Goal: Information Seeking & Learning: Learn about a topic

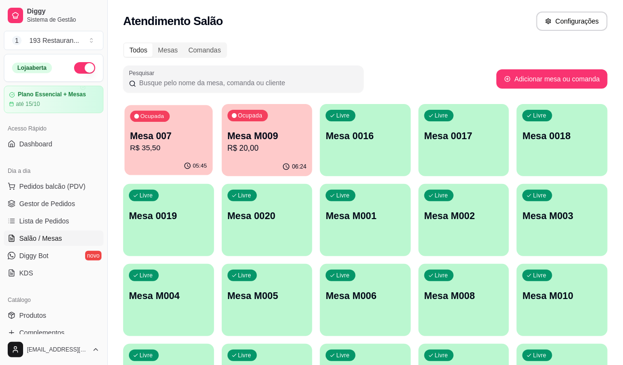
click at [176, 133] on p "Mesa 007" at bounding box center [168, 135] width 77 height 13
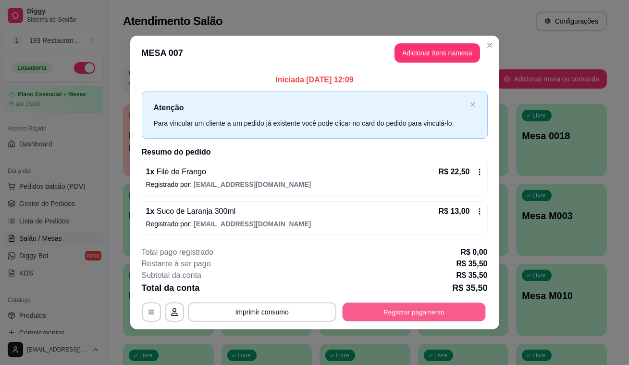
click at [369, 305] on button "Registrar pagamento" at bounding box center [413, 311] width 143 height 19
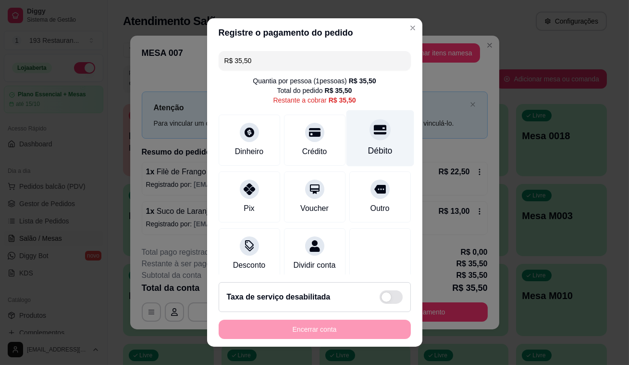
drag, startPoint x: 361, startPoint y: 129, endPoint x: 366, endPoint y: 159, distance: 30.8
click at [374, 129] on icon at bounding box center [380, 130] width 13 height 10
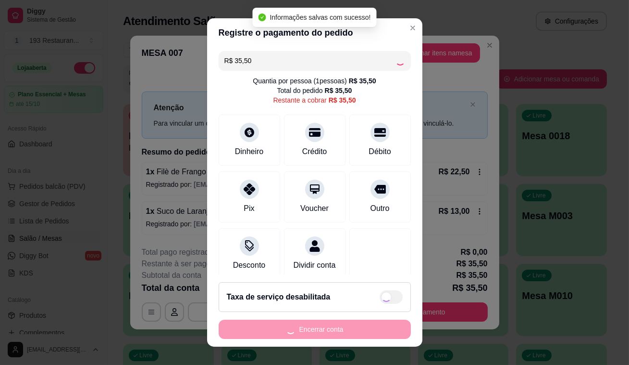
type input "R$ 0,00"
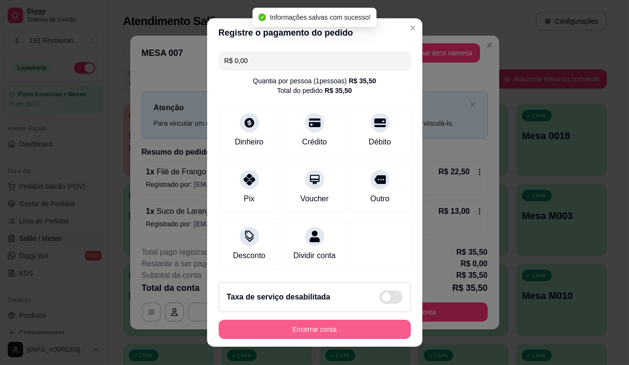
click at [358, 327] on button "Encerrar conta" at bounding box center [315, 328] width 192 height 19
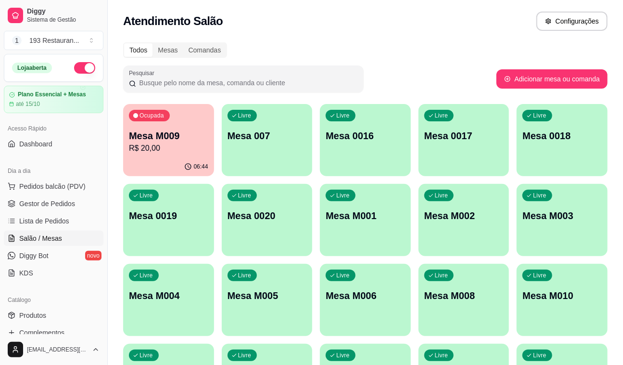
click at [164, 126] on div "Ocupada Mesa M009 R$ 20,00" at bounding box center [168, 130] width 91 height 53
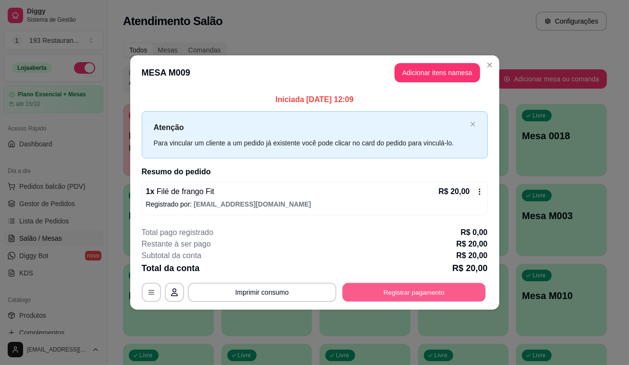
click at [402, 289] on button "Registrar pagamento" at bounding box center [413, 291] width 143 height 19
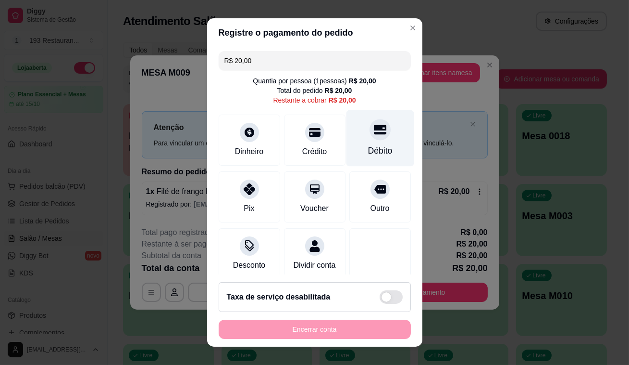
click at [374, 127] on icon at bounding box center [380, 130] width 13 height 10
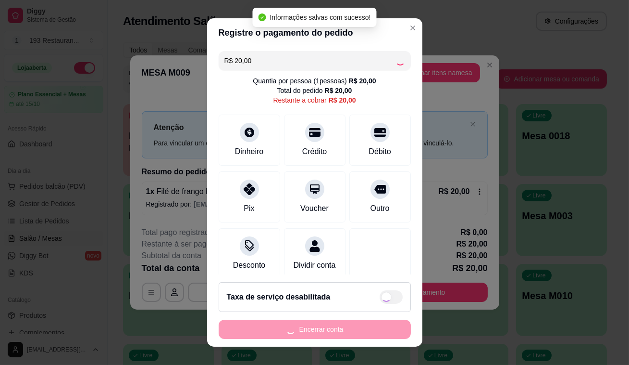
type input "R$ 0,00"
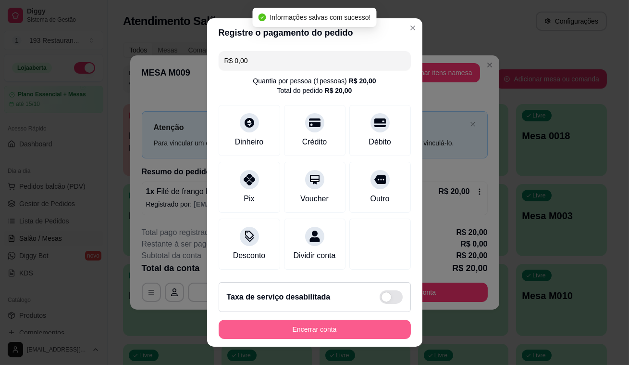
click at [327, 328] on button "Encerrar conta" at bounding box center [315, 328] width 192 height 19
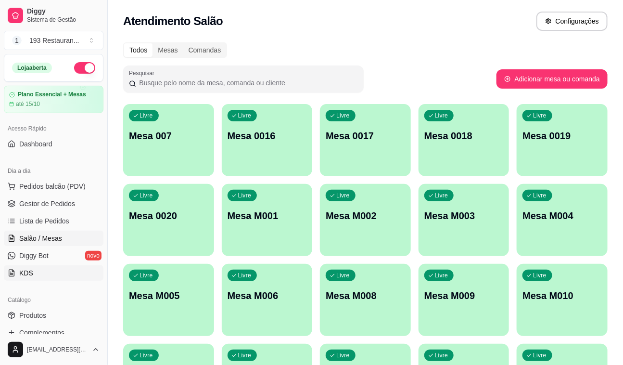
scroll to position [131, 0]
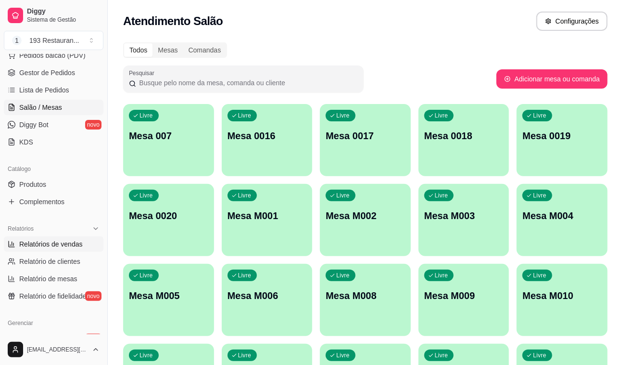
click at [58, 239] on span "Relatórios de vendas" at bounding box center [50, 244] width 63 height 10
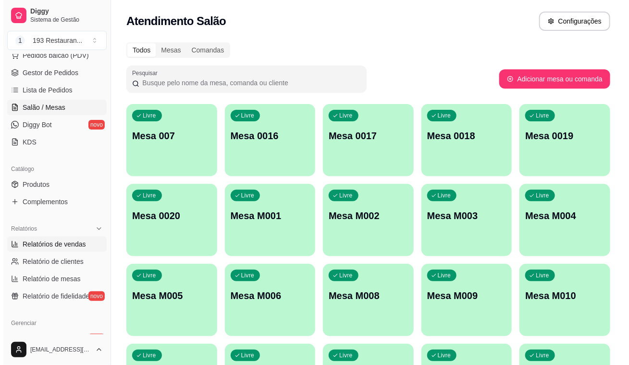
select select "ALL"
select select "0"
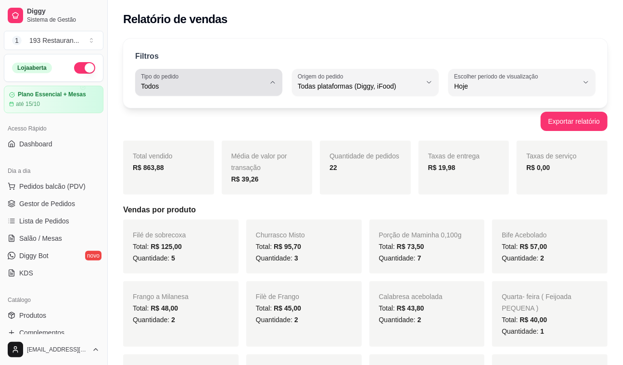
click at [265, 80] on button "Tipo do pedido Todos" at bounding box center [208, 82] width 147 height 27
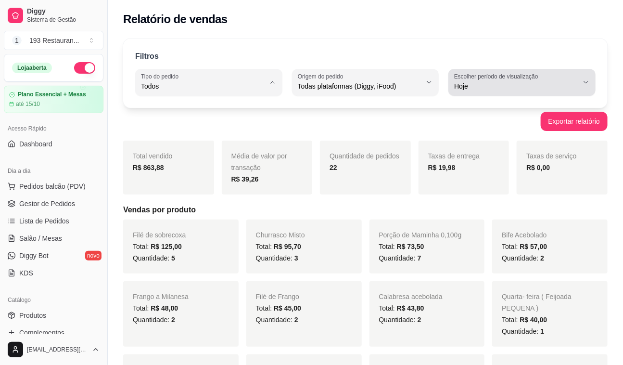
click at [584, 81] on icon "button" at bounding box center [586, 82] width 8 height 8
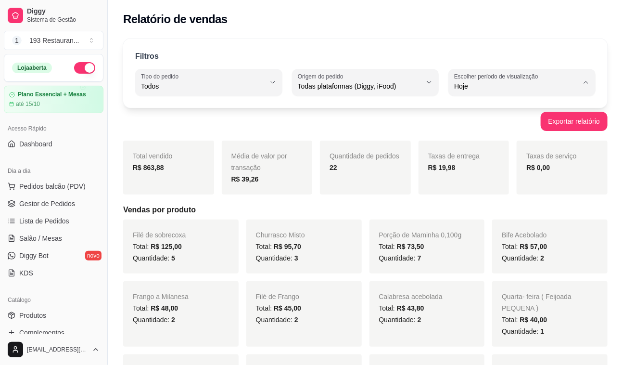
click at [495, 140] on span "7 dias" at bounding box center [517, 140] width 117 height 9
type input "7"
select select "7"
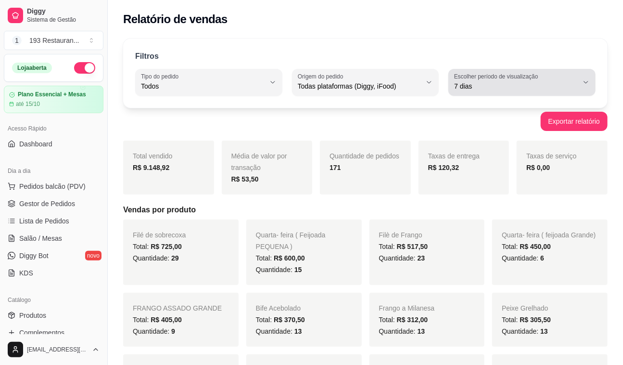
click at [589, 81] on icon "button" at bounding box center [586, 82] width 8 height 8
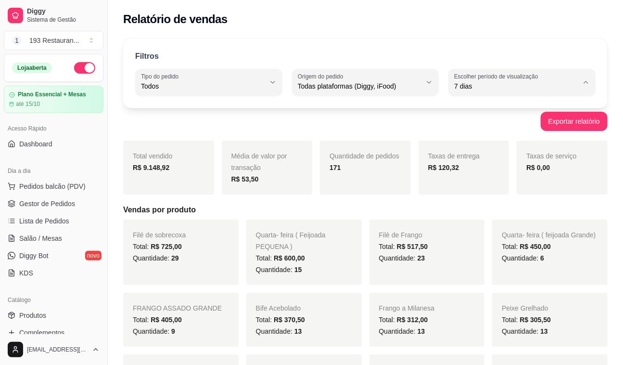
click at [498, 125] on span "Ontem" at bounding box center [517, 124] width 117 height 9
type input "1"
select select "1"
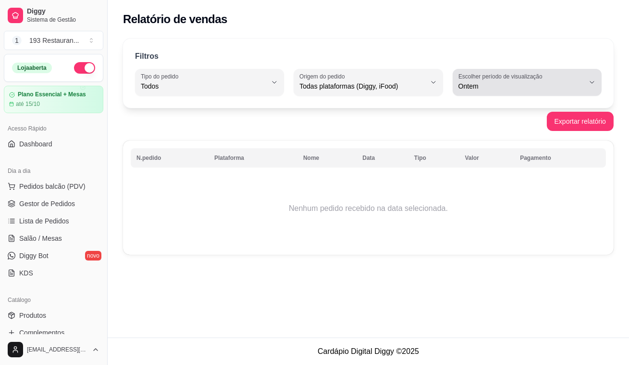
click at [596, 80] on icon "button" at bounding box center [593, 82] width 8 height 8
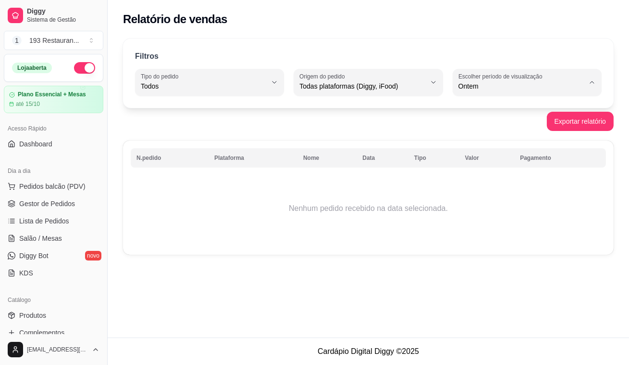
click at [497, 207] on span "Customizado" at bounding box center [522, 202] width 119 height 9
type input "-1"
select select "-1"
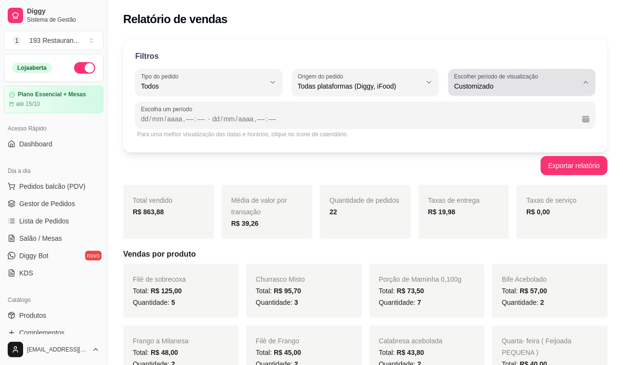
click at [580, 82] on button "Escolher período de visualização Customizado" at bounding box center [521, 82] width 147 height 27
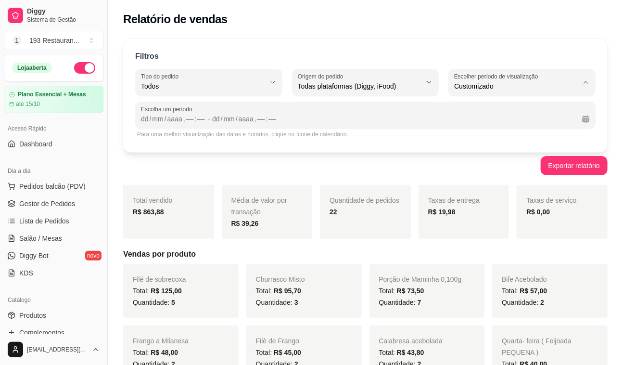
click at [478, 112] on span "Hoje" at bounding box center [517, 108] width 117 height 9
type input "0"
select select "0"
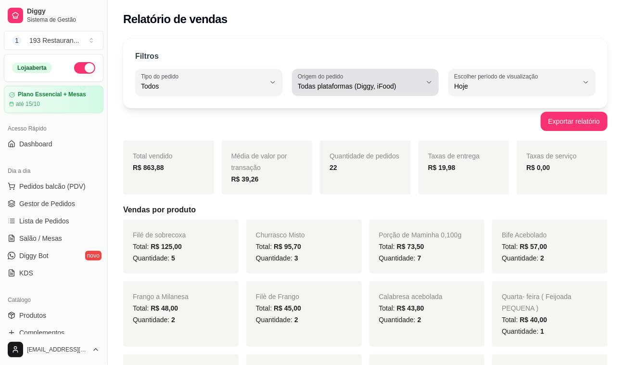
click at [430, 75] on button "Origem do pedido Todas plataformas (Diggy, iFood)" at bounding box center [365, 82] width 147 height 27
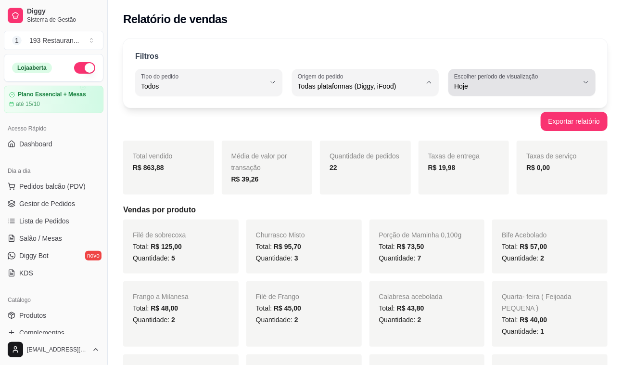
click at [507, 81] on span "Hoje" at bounding box center [516, 86] width 124 height 10
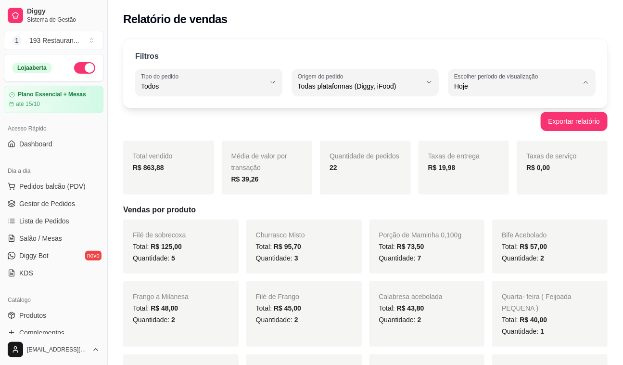
click at [478, 141] on span "7 dias" at bounding box center [517, 140] width 117 height 9
type input "7"
select select "7"
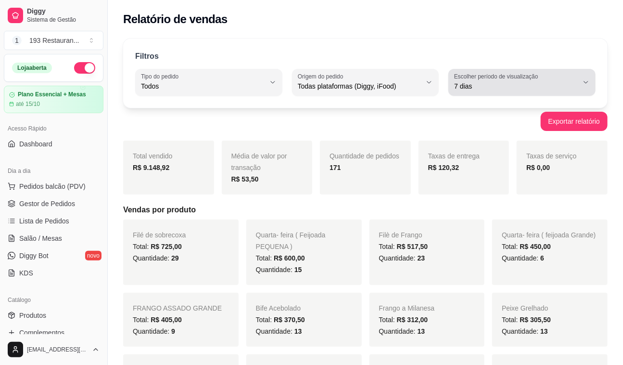
click at [505, 79] on label "Escolher período de visualização" at bounding box center [497, 76] width 87 height 8
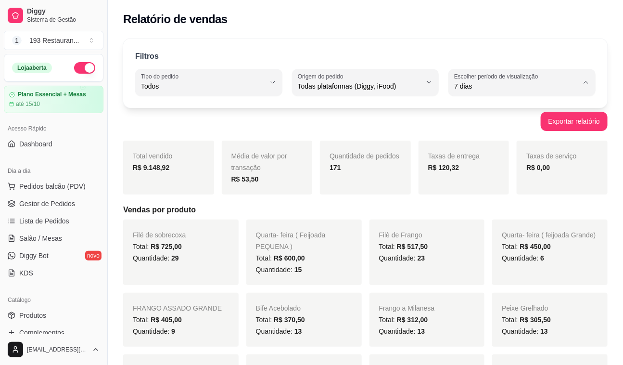
click at [489, 105] on span "Hoje" at bounding box center [517, 108] width 117 height 9
type input "0"
select select "0"
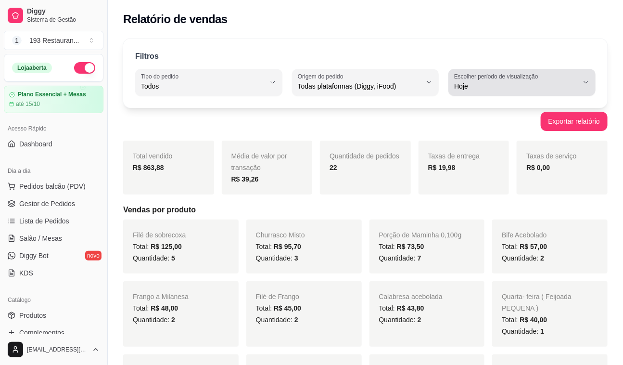
click at [496, 77] on label "Escolher período de visualização" at bounding box center [497, 76] width 87 height 8
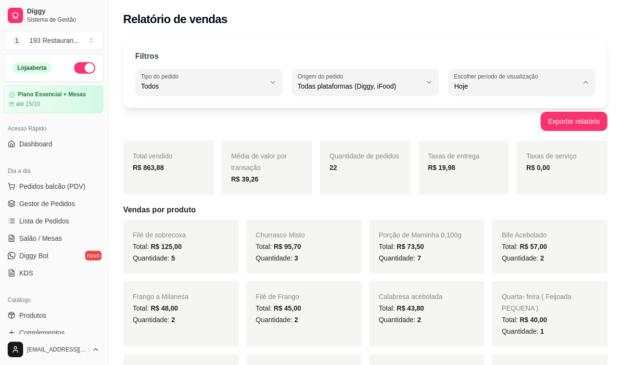
click at [498, 124] on span "Ontem" at bounding box center [517, 124] width 117 height 9
type input "1"
select select "1"
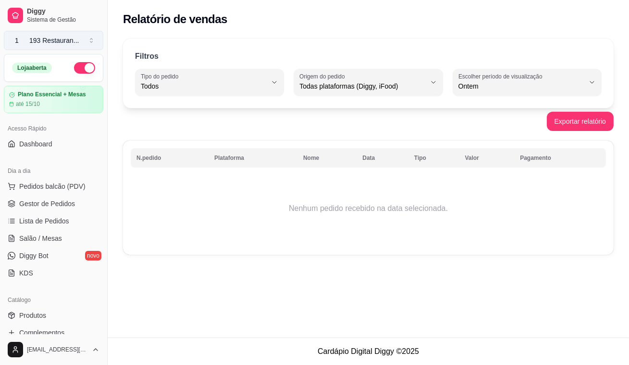
click at [96, 37] on button "1 193 Restauran ..." at bounding box center [54, 40] width 100 height 19
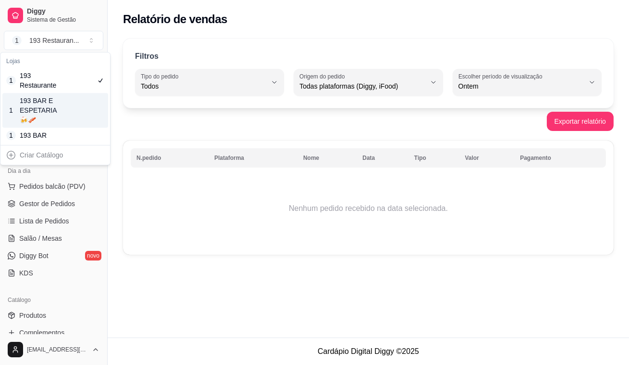
click at [63, 106] on div "1 193 BAR E ESPETARIA🍻🥓" at bounding box center [55, 110] width 106 height 35
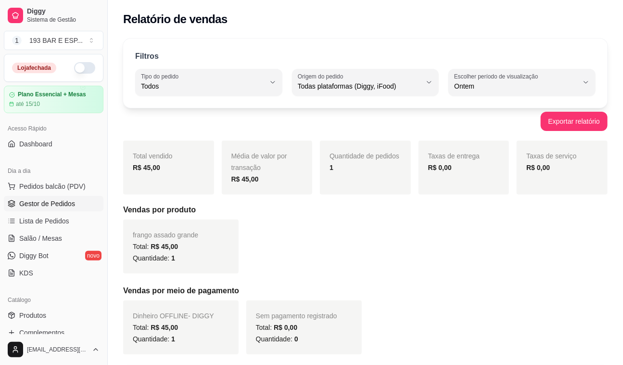
click at [55, 201] on span "Gestor de Pedidos" at bounding box center [47, 204] width 56 height 10
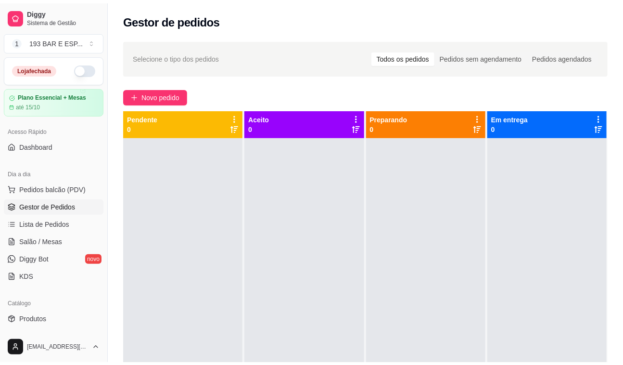
scroll to position [306, 0]
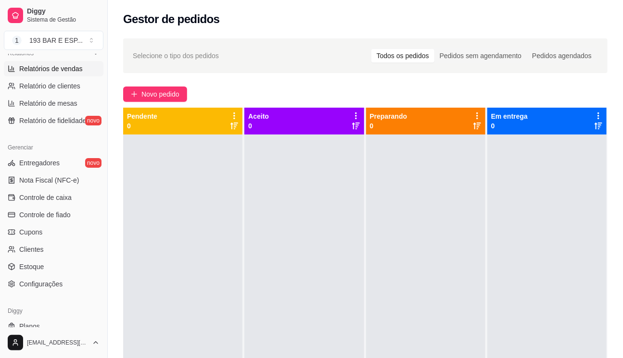
click at [56, 69] on span "Relatórios de vendas" at bounding box center [50, 69] width 63 height 10
select select "ALL"
select select "0"
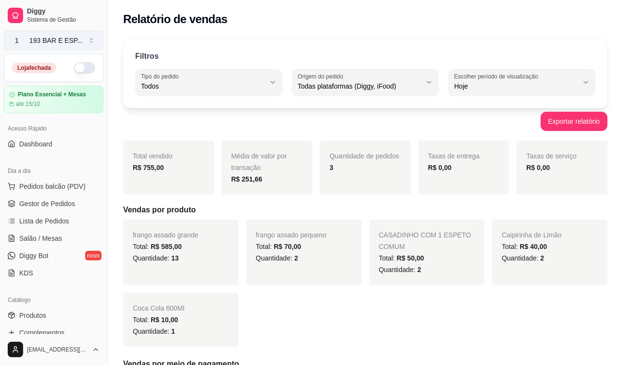
click at [87, 38] on button "1 193 BAR E ESP ..." at bounding box center [54, 40] width 100 height 19
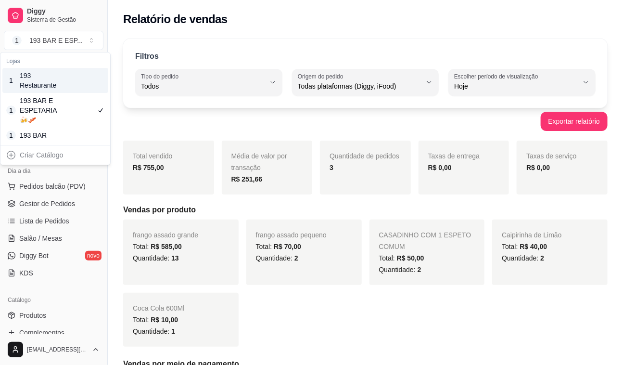
click at [42, 76] on div "193 Restaurante" at bounding box center [41, 80] width 43 height 19
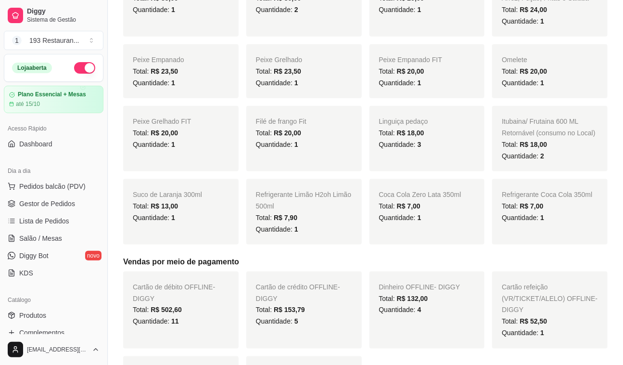
scroll to position [218, 0]
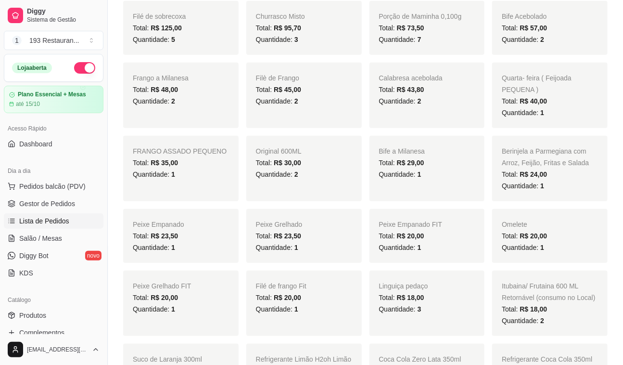
click at [58, 219] on span "Lista de Pedidos" at bounding box center [44, 221] width 50 height 10
